Goal: Check status

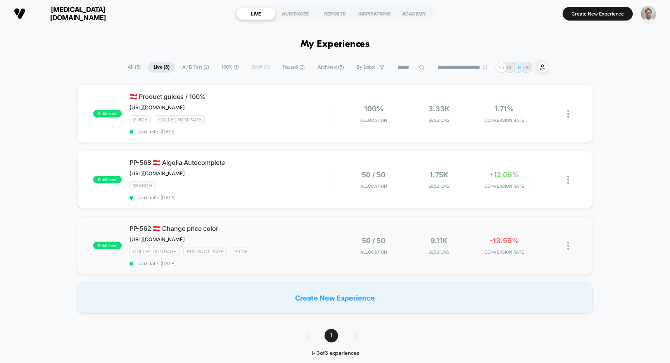
click at [383, 262] on div "published PP-562 🇦🇹 Change price color https://gastrohero.atlassian.net/wiki/sp…" at bounding box center [335, 245] width 516 height 58
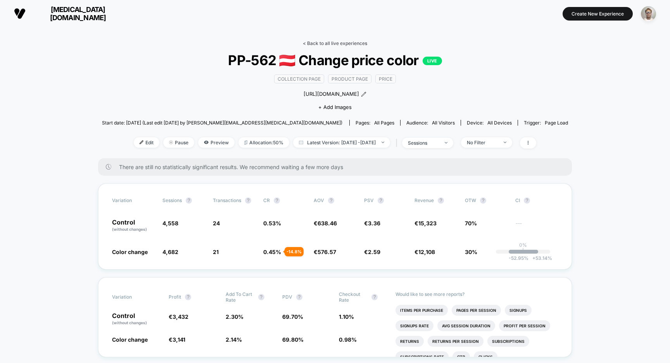
click at [342, 43] on link "< Back to all live experiences" at bounding box center [335, 43] width 64 height 6
